Goal: Communication & Community: Share content

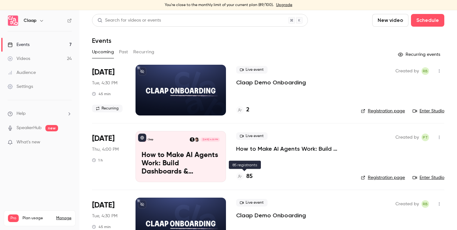
click at [251, 175] on h4 "85" at bounding box center [249, 176] width 6 height 9
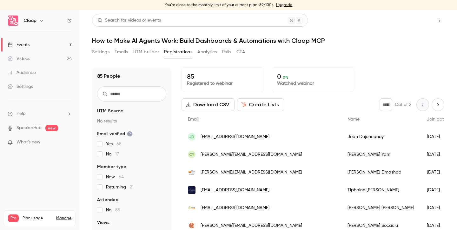
click at [419, 23] on button "Share" at bounding box center [416, 20] width 25 height 13
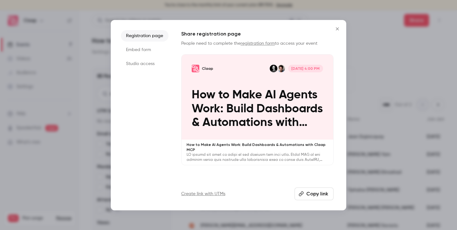
click at [316, 195] on button "Copy link" at bounding box center [313, 193] width 39 height 13
click at [379, 43] on div at bounding box center [228, 115] width 457 height 230
